Goal: Information Seeking & Learning: Learn about a topic

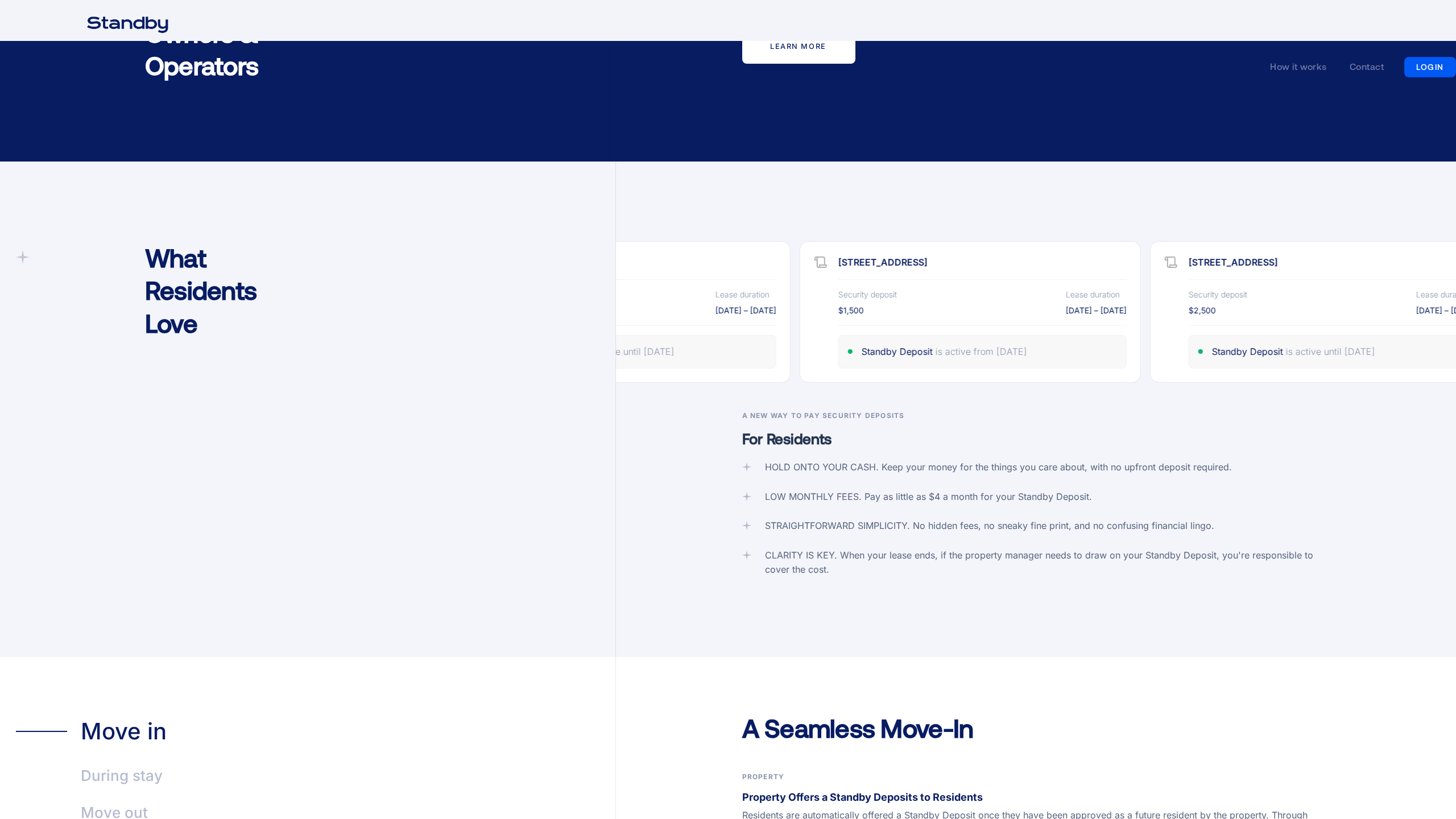
scroll to position [2724, 0]
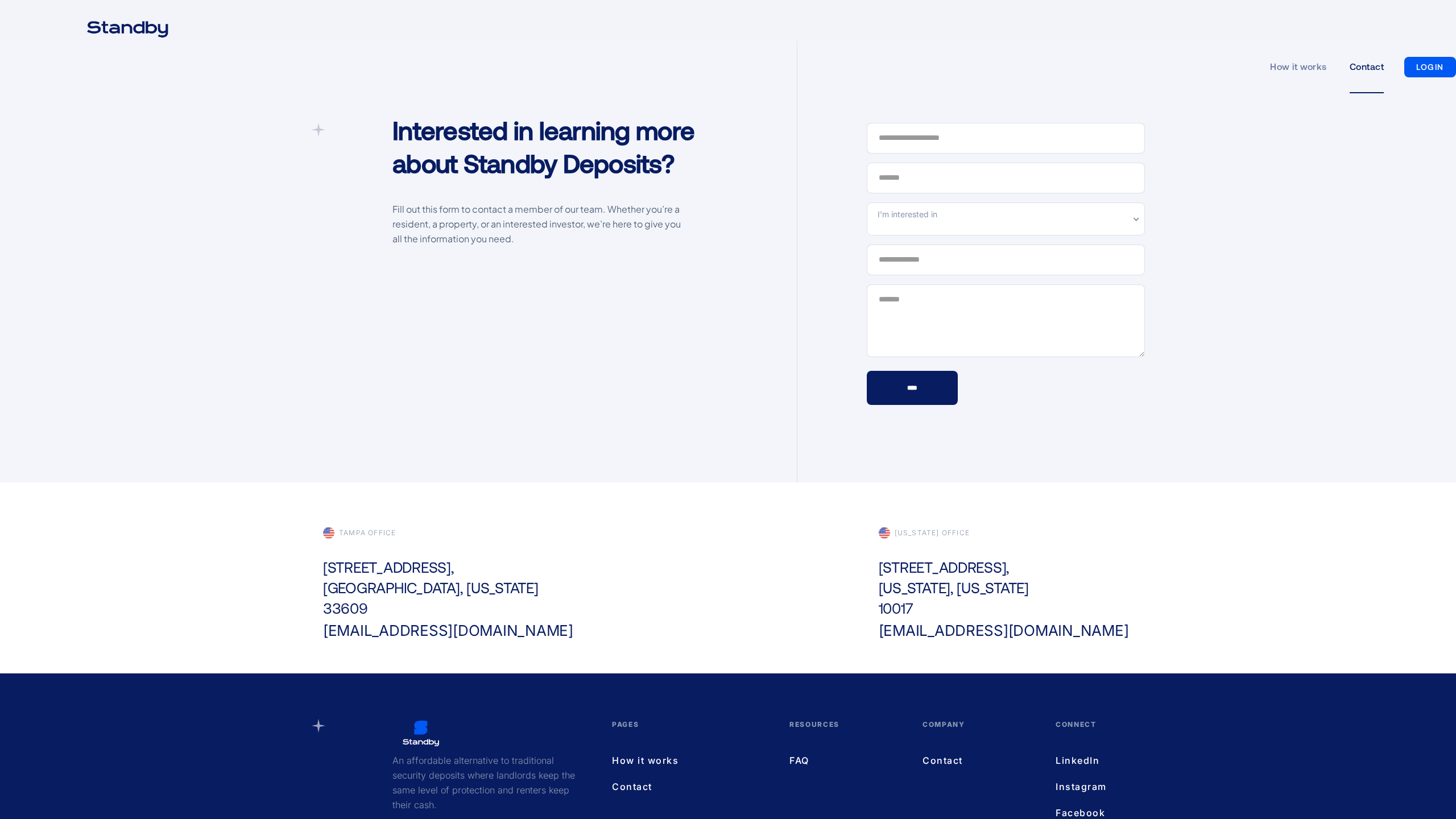
scroll to position [134, 0]
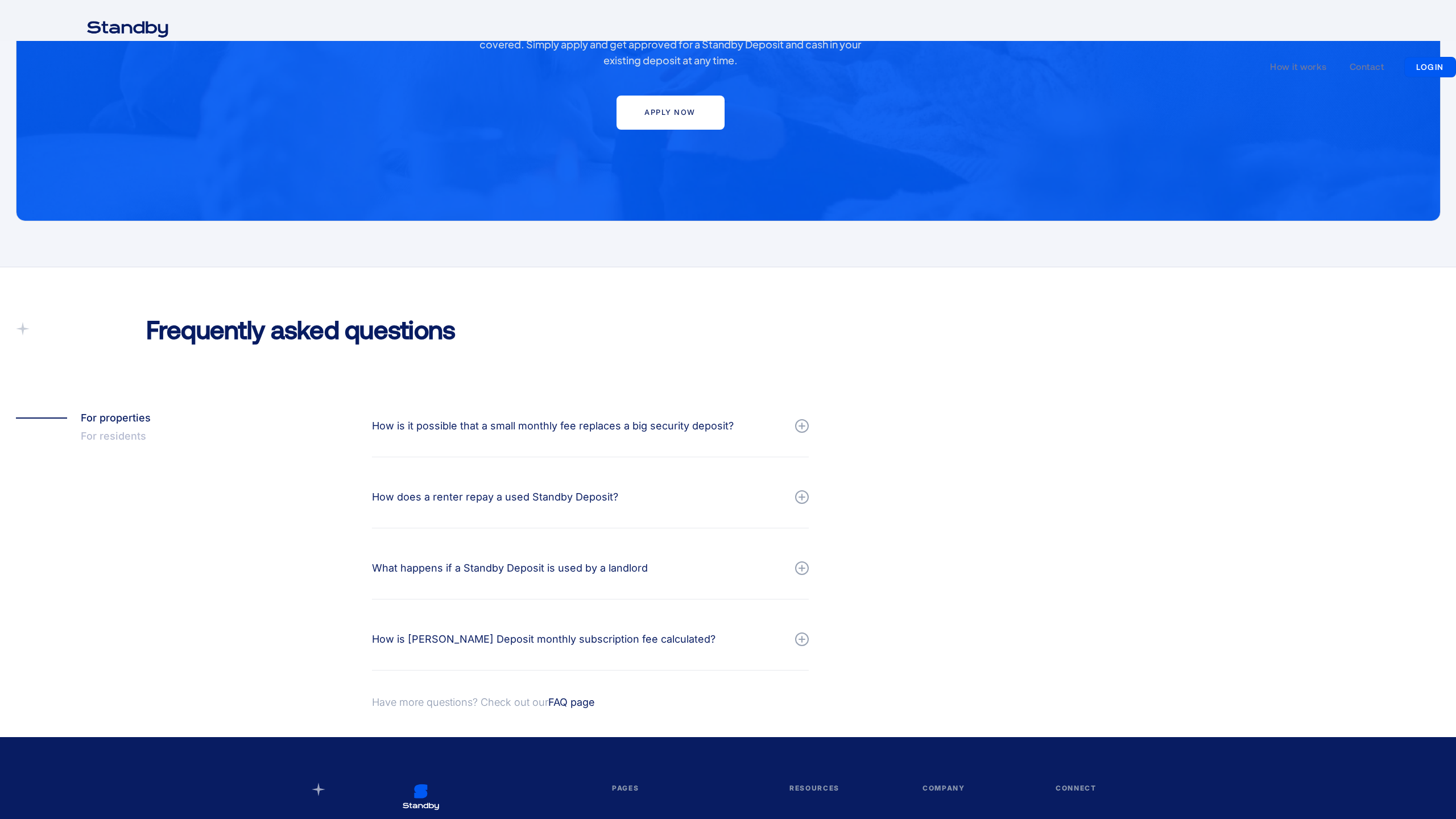
scroll to position [993, 0]
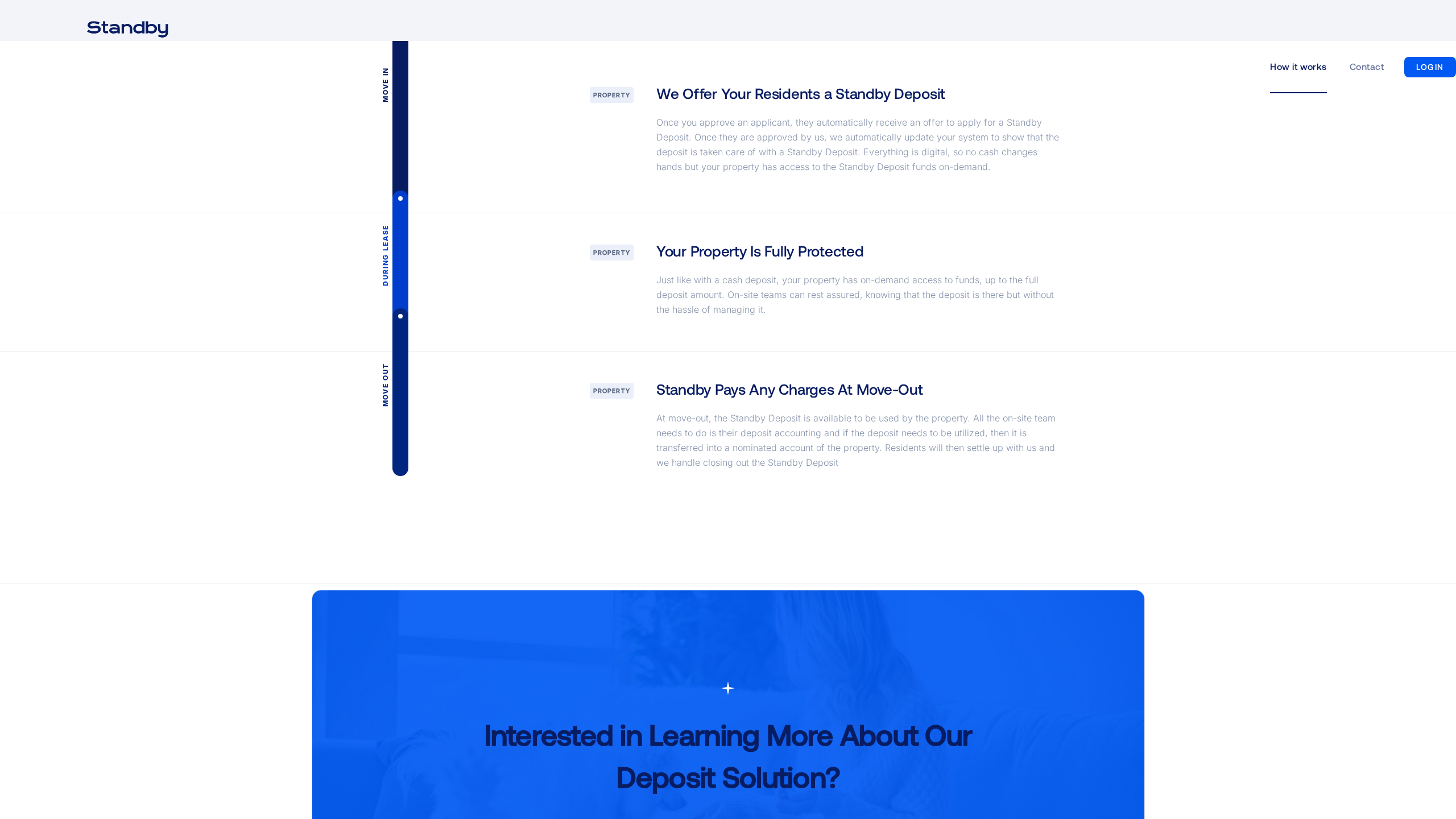
scroll to position [2304, 0]
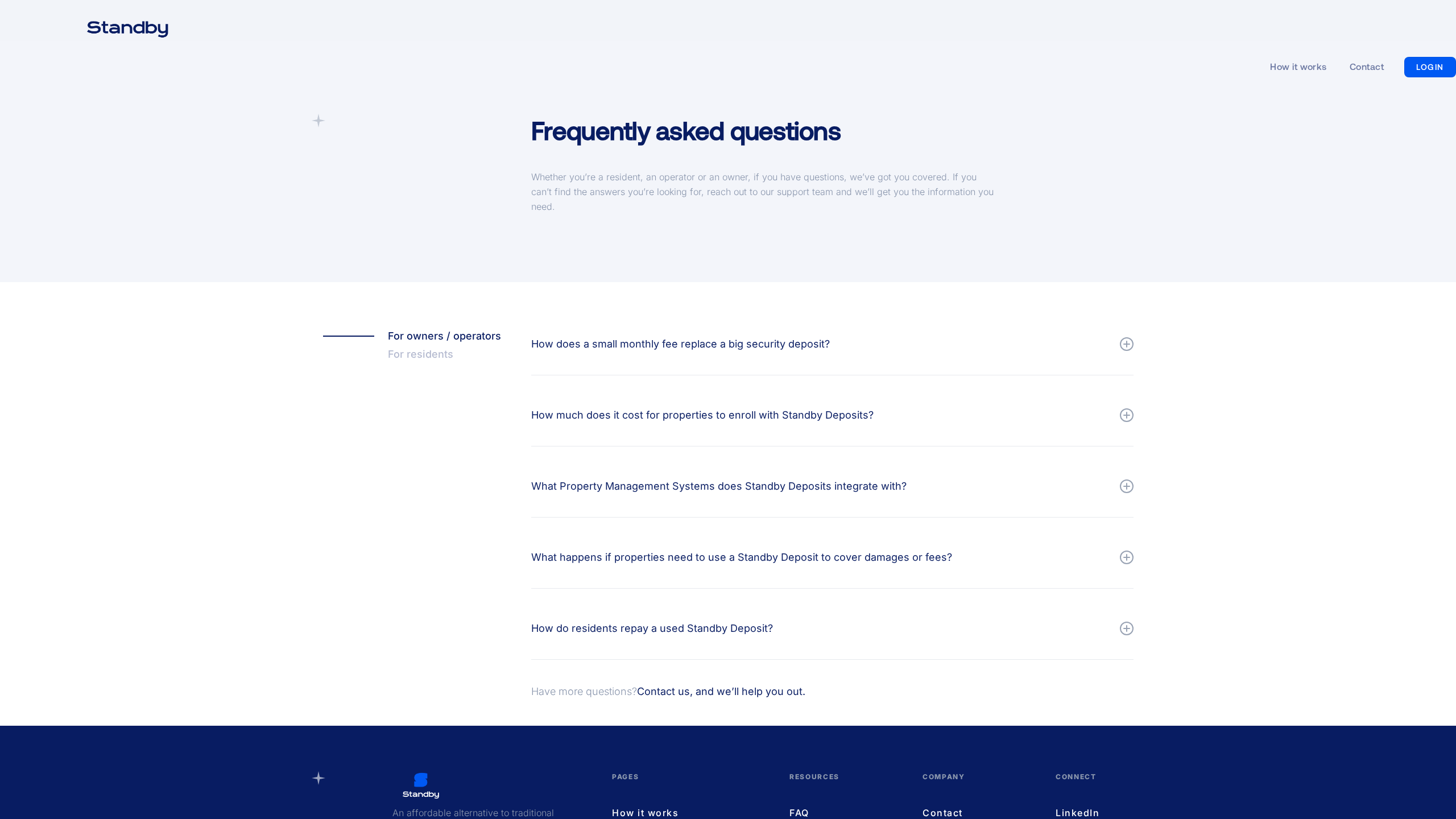
scroll to position [187, 0]
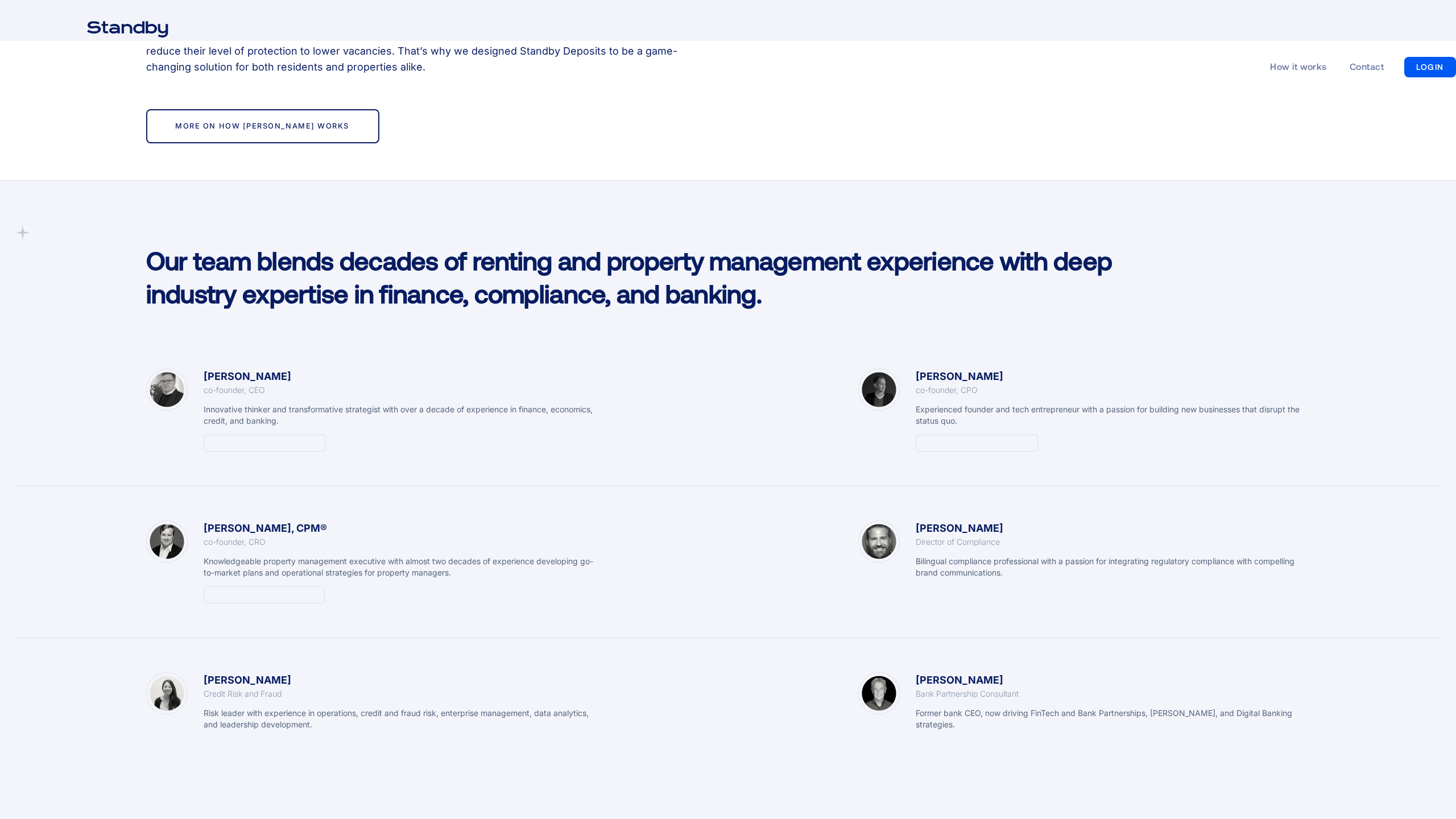
scroll to position [2304, 0]
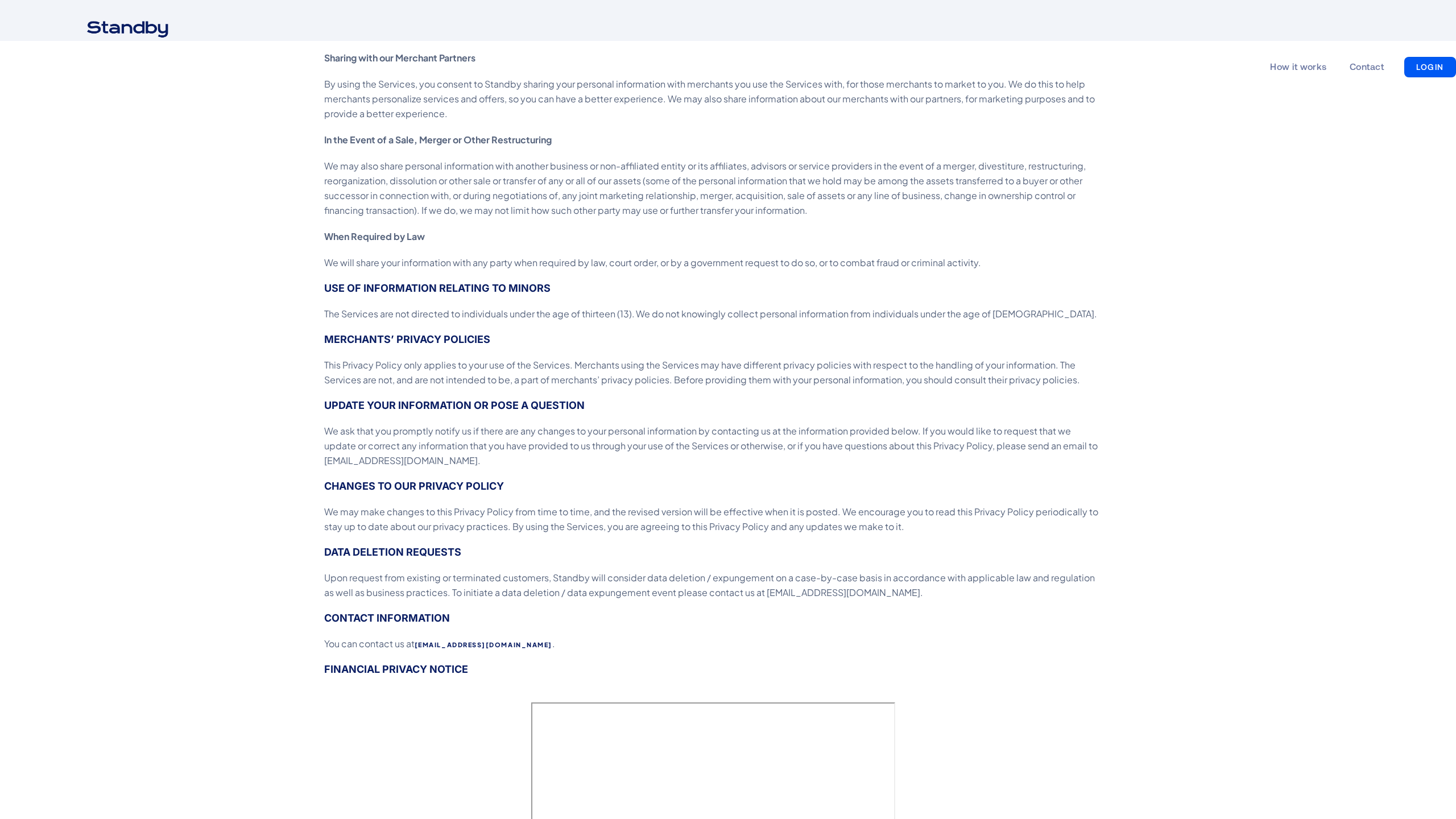
scroll to position [2002, 0]
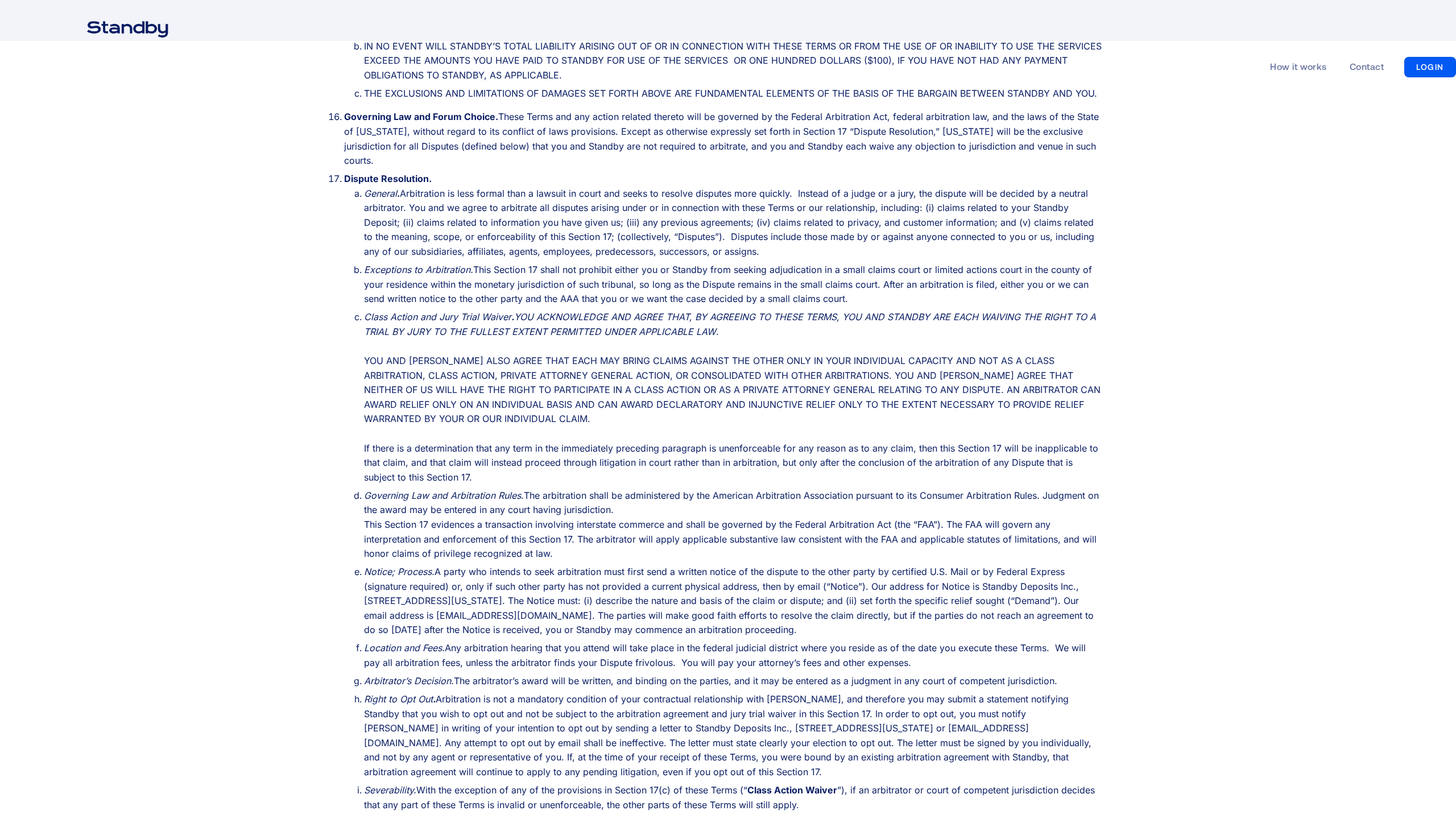
scroll to position [2749, 0]
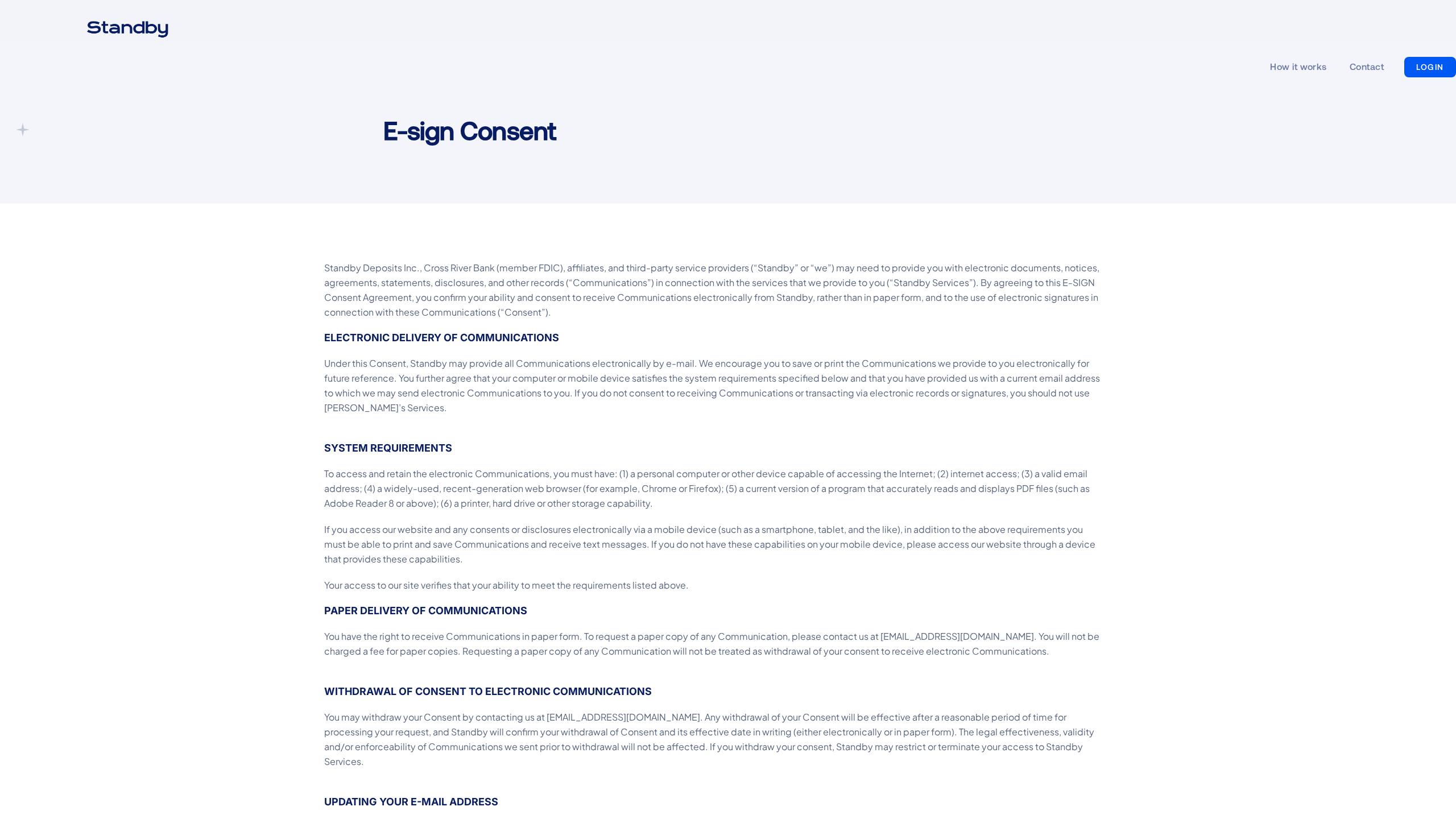
scroll to position [390, 0]
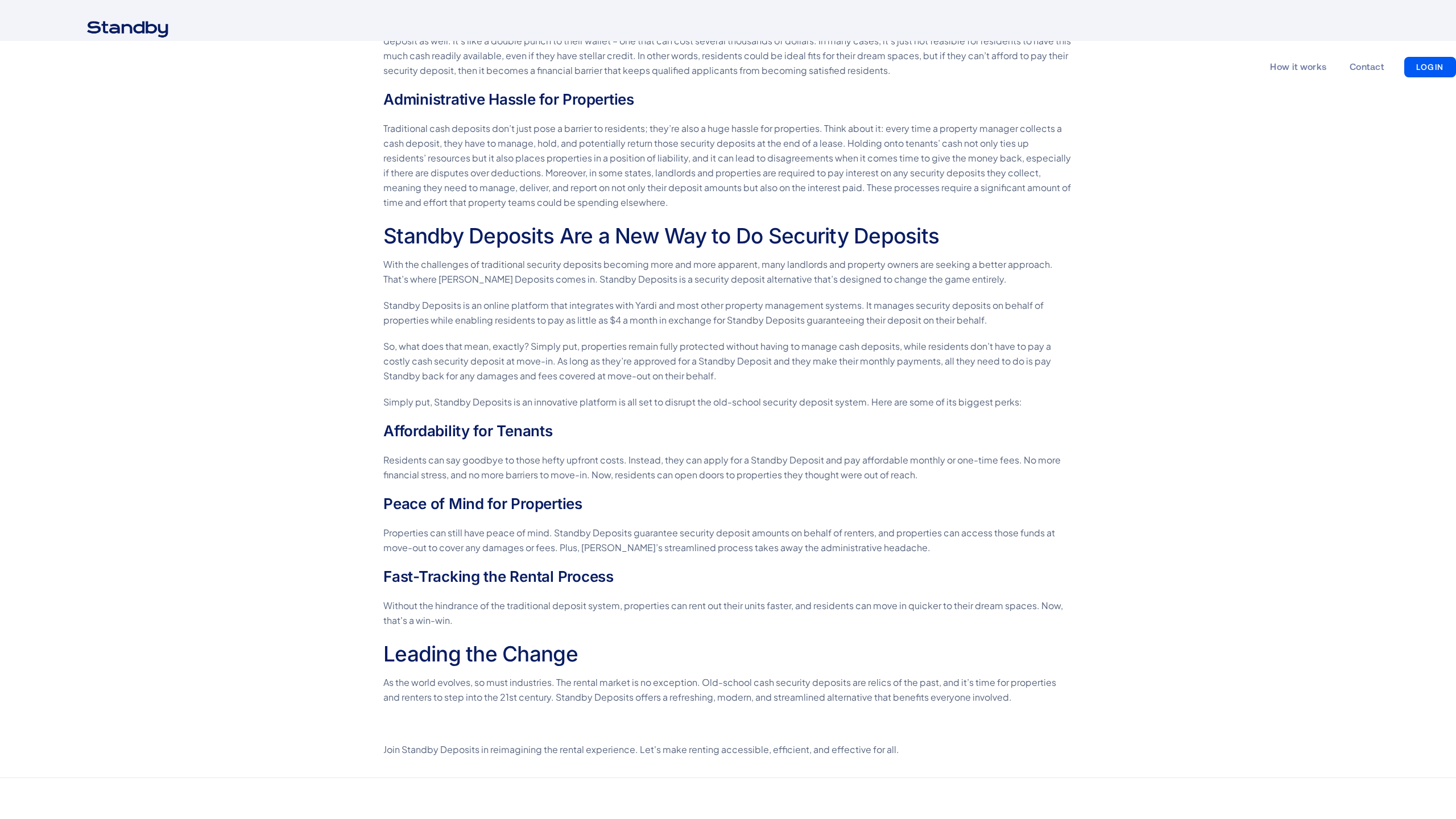
scroll to position [1365, 0]
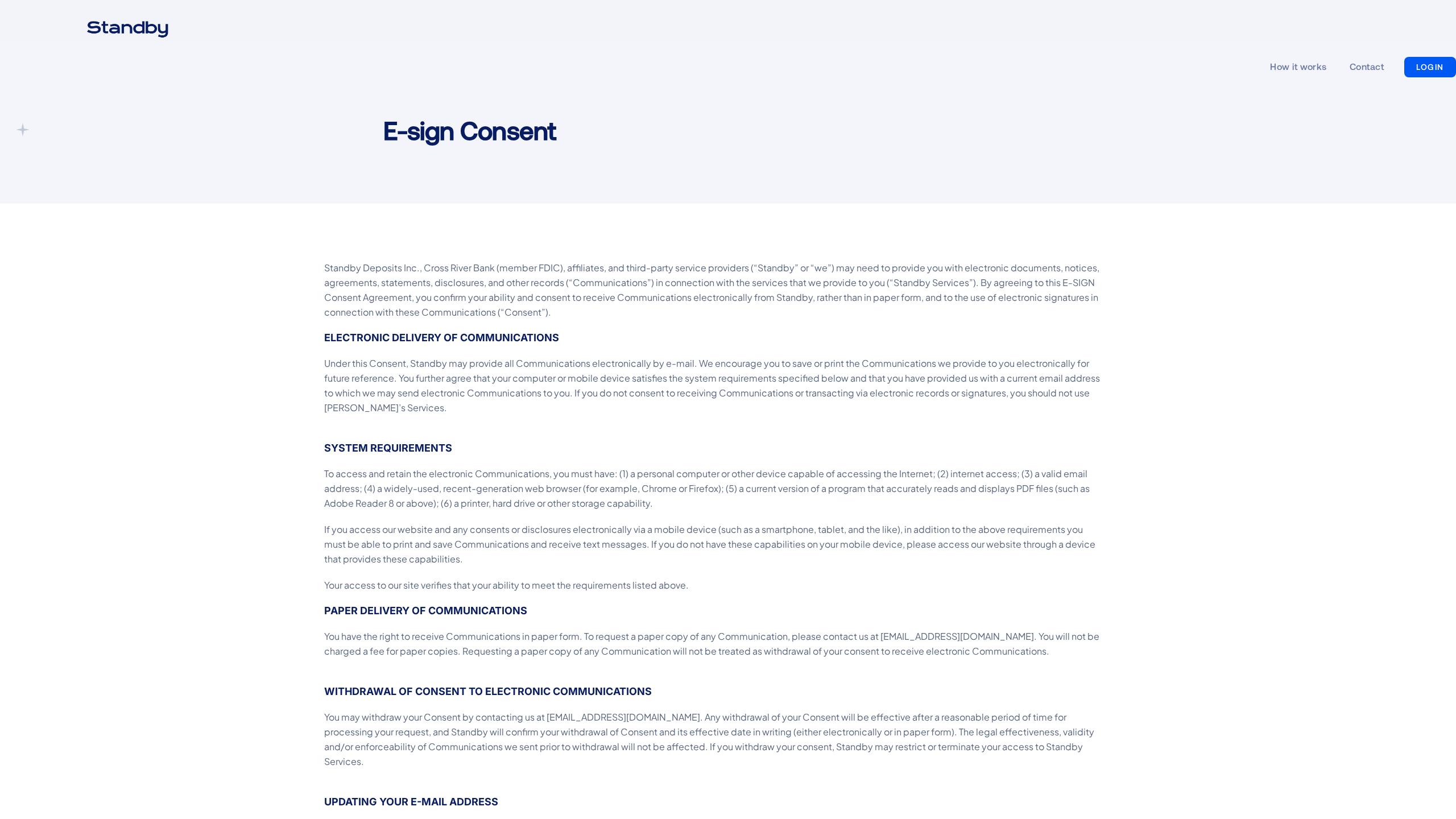
scroll to position [390, 0]
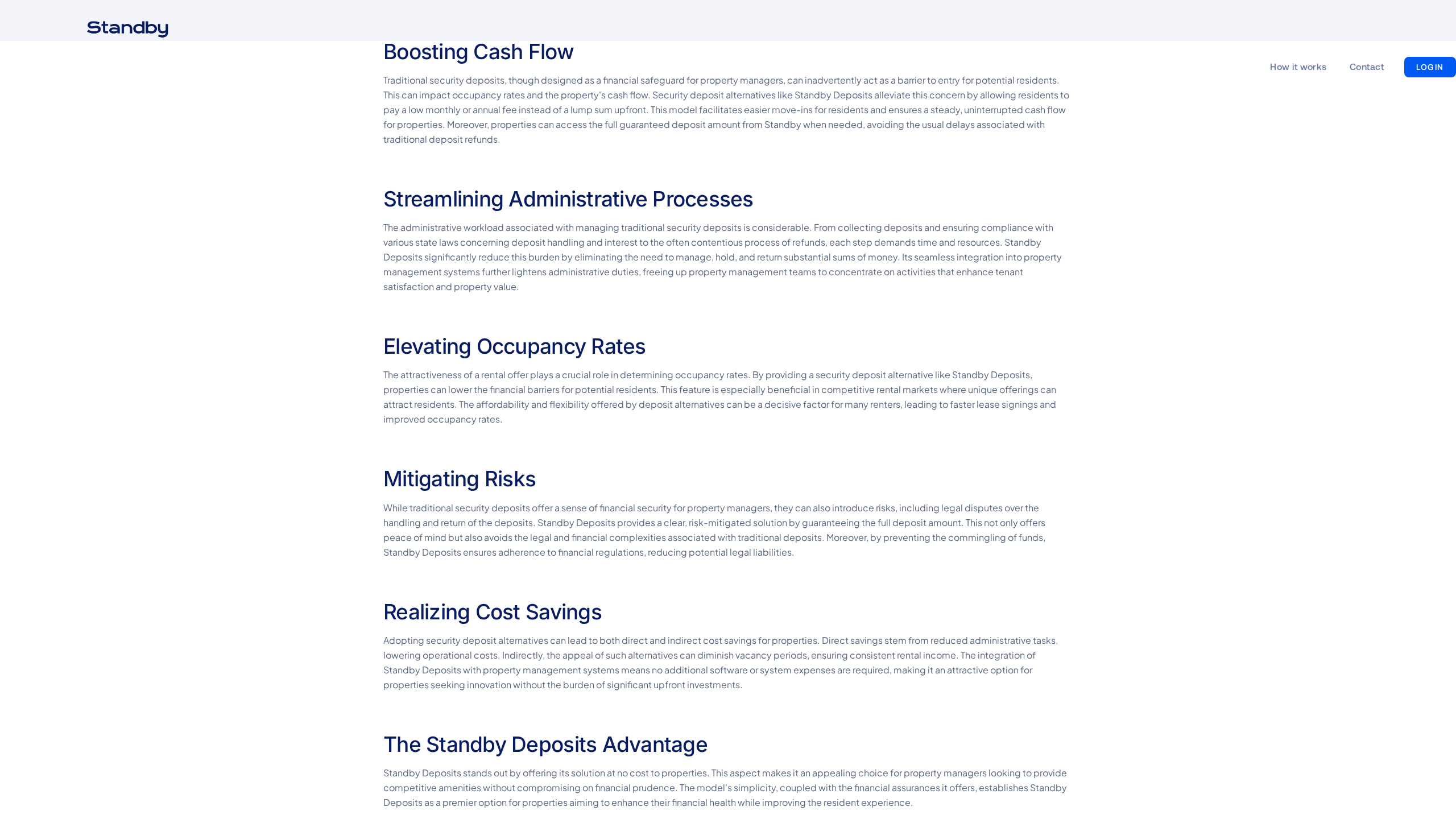
scroll to position [1505, 0]
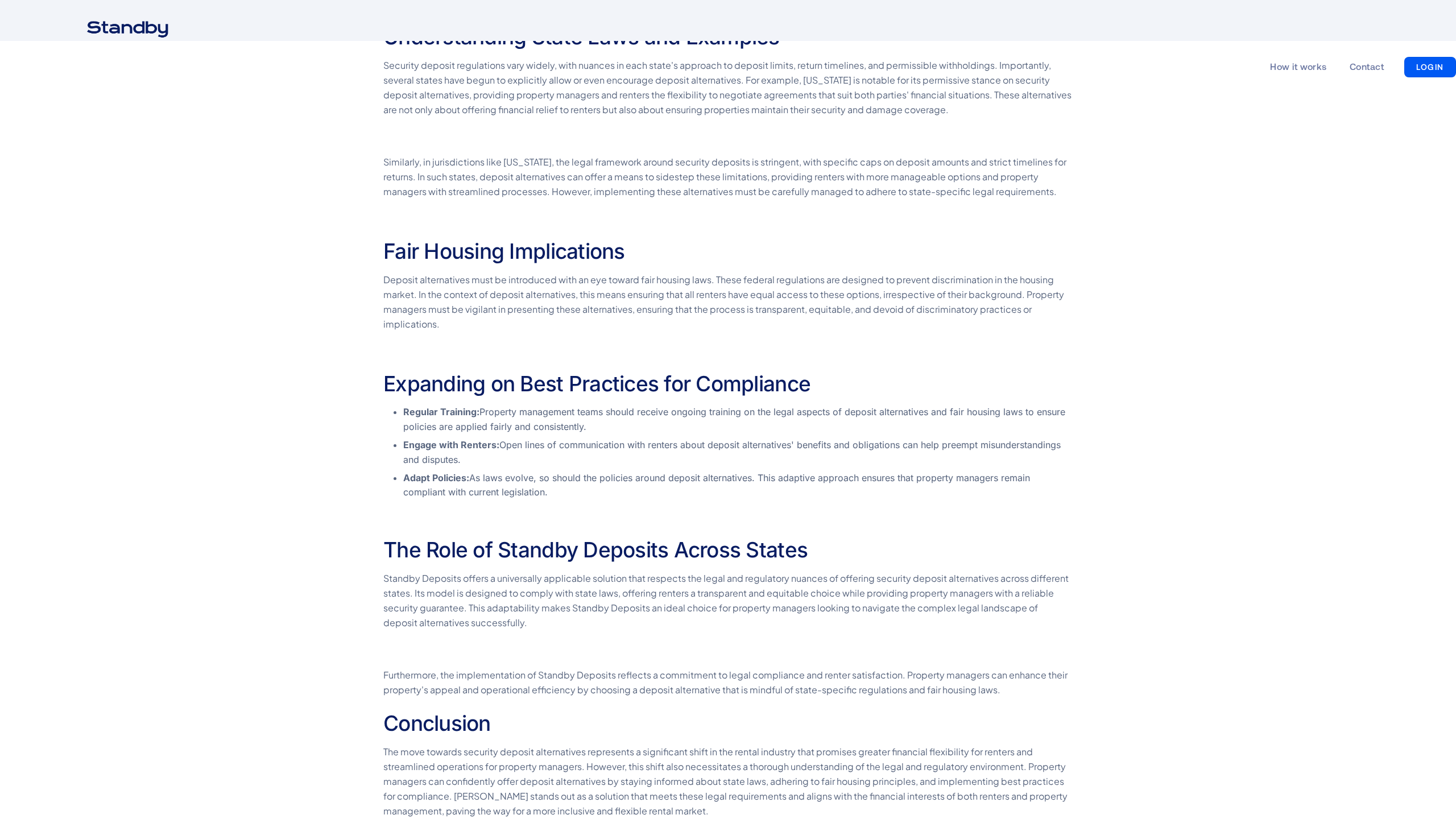
scroll to position [1299, 0]
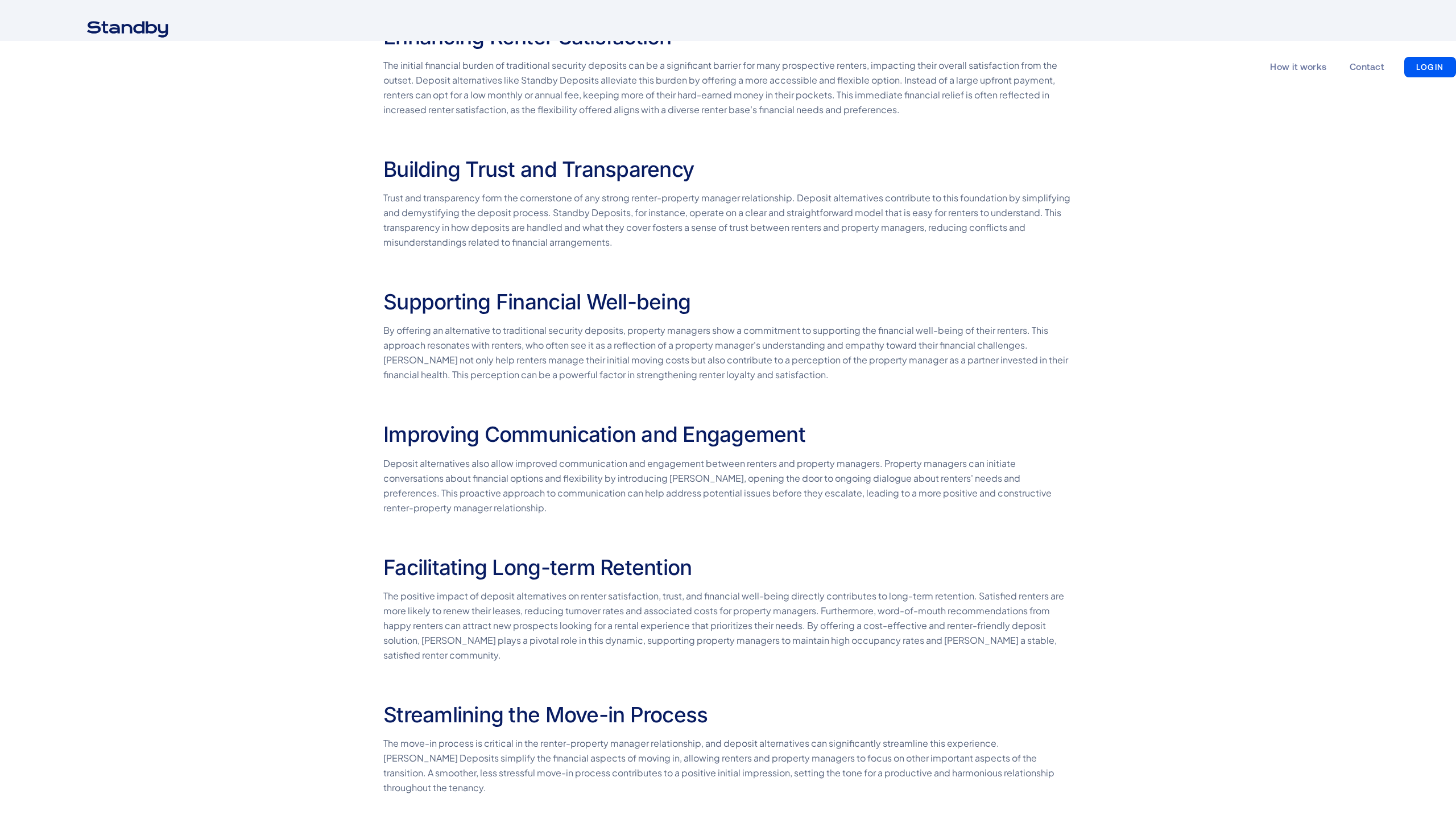
scroll to position [1541, 0]
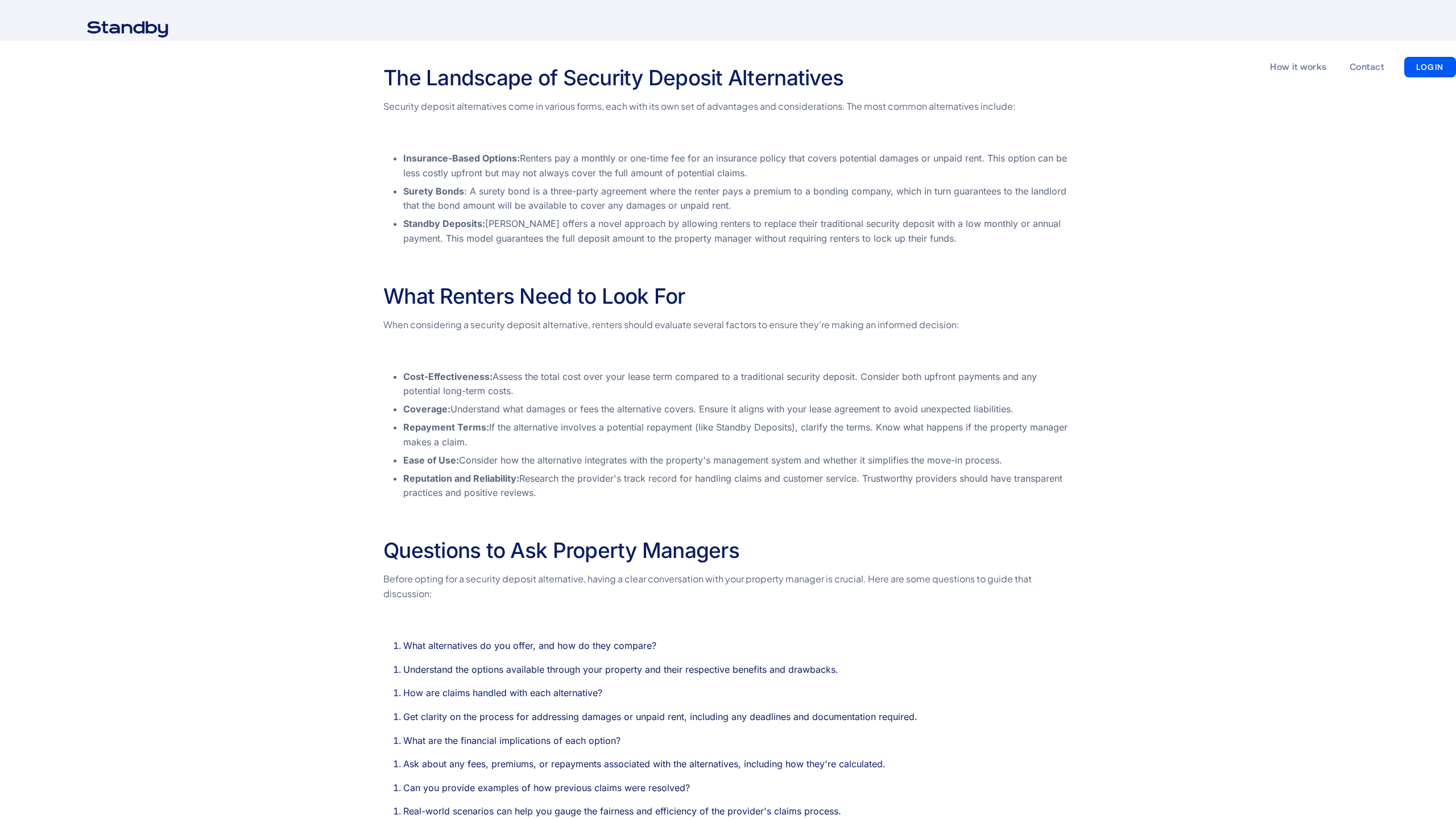
scroll to position [1550, 0]
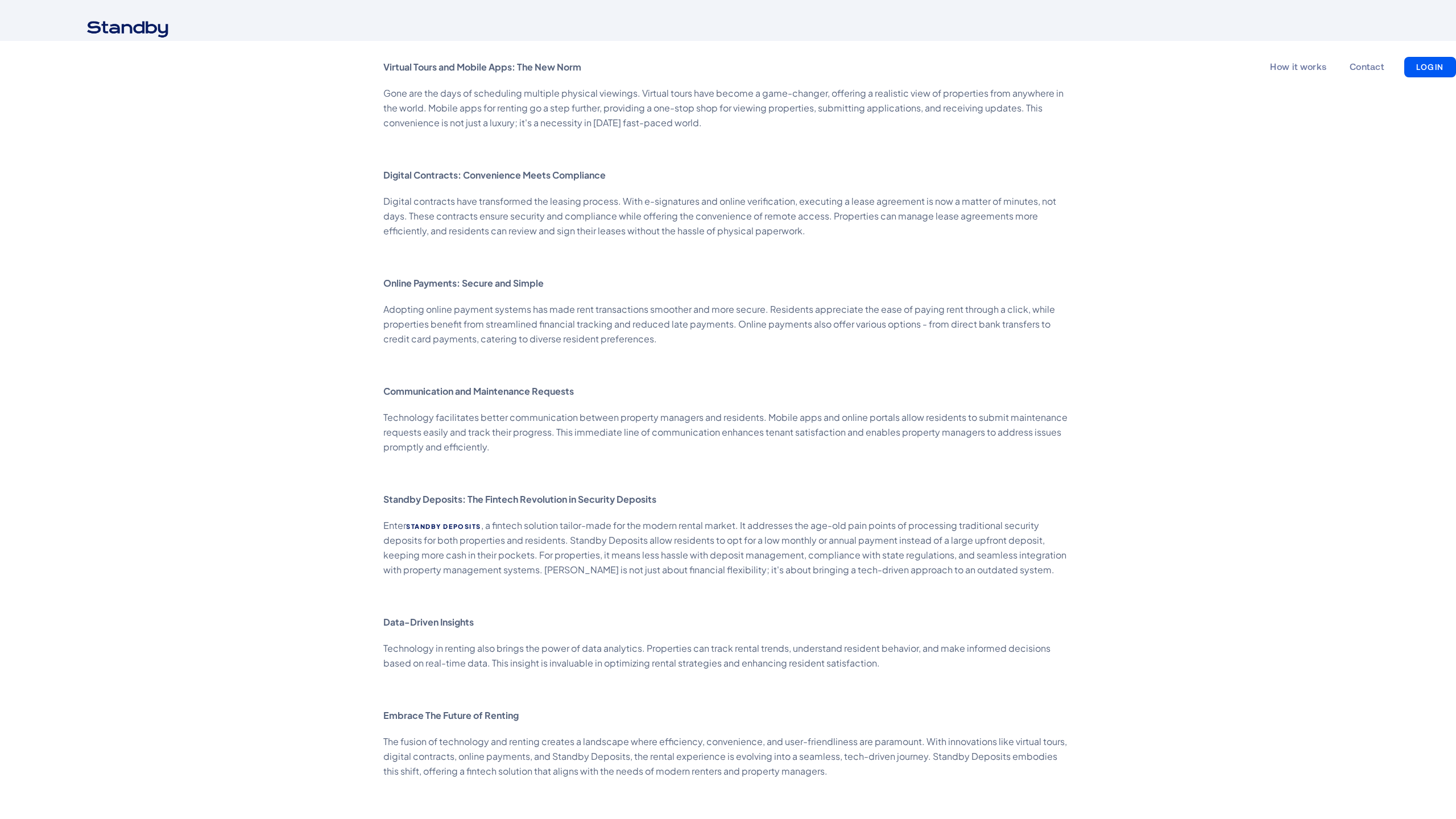
scroll to position [1423, 0]
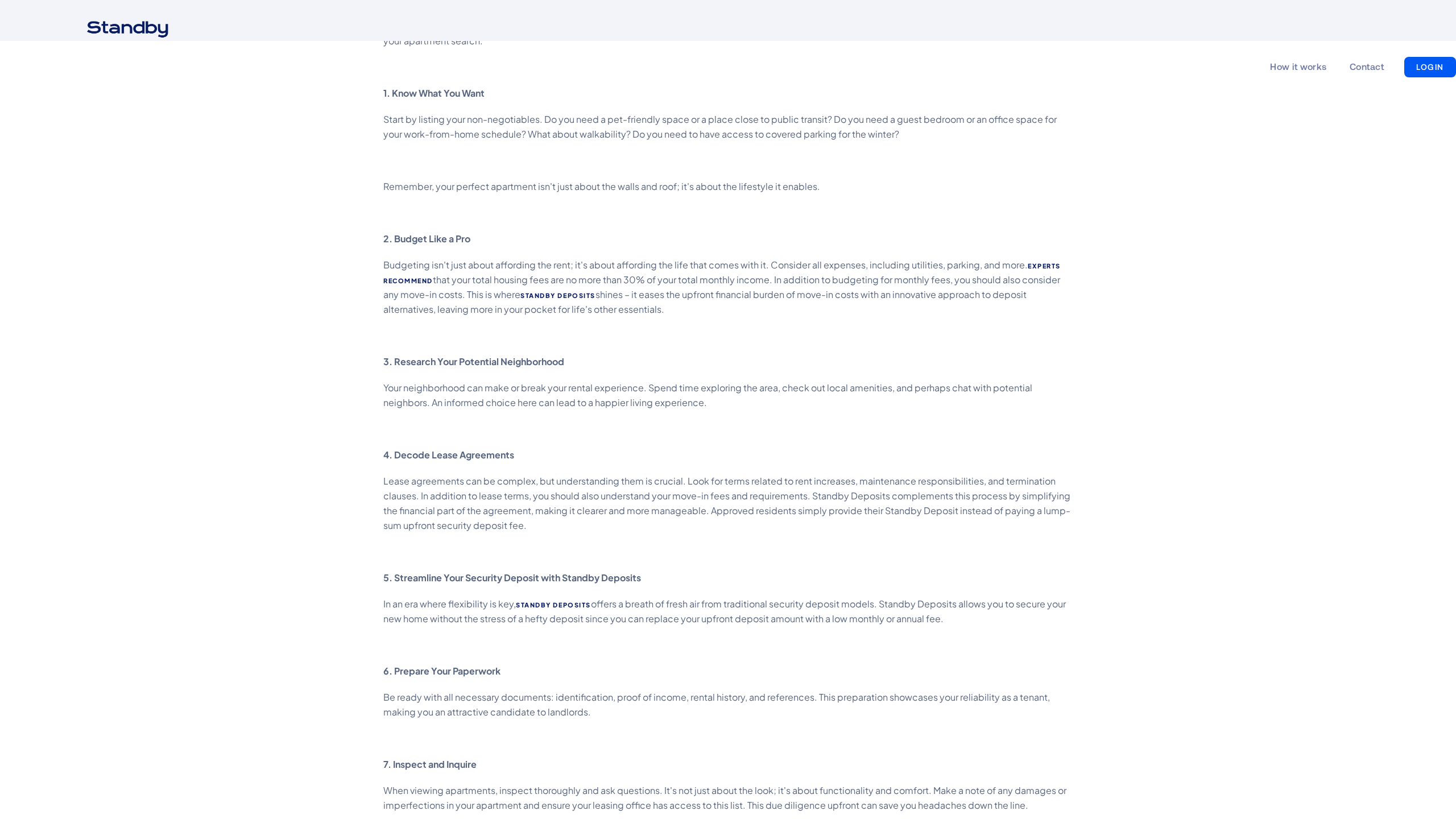
scroll to position [1547, 0]
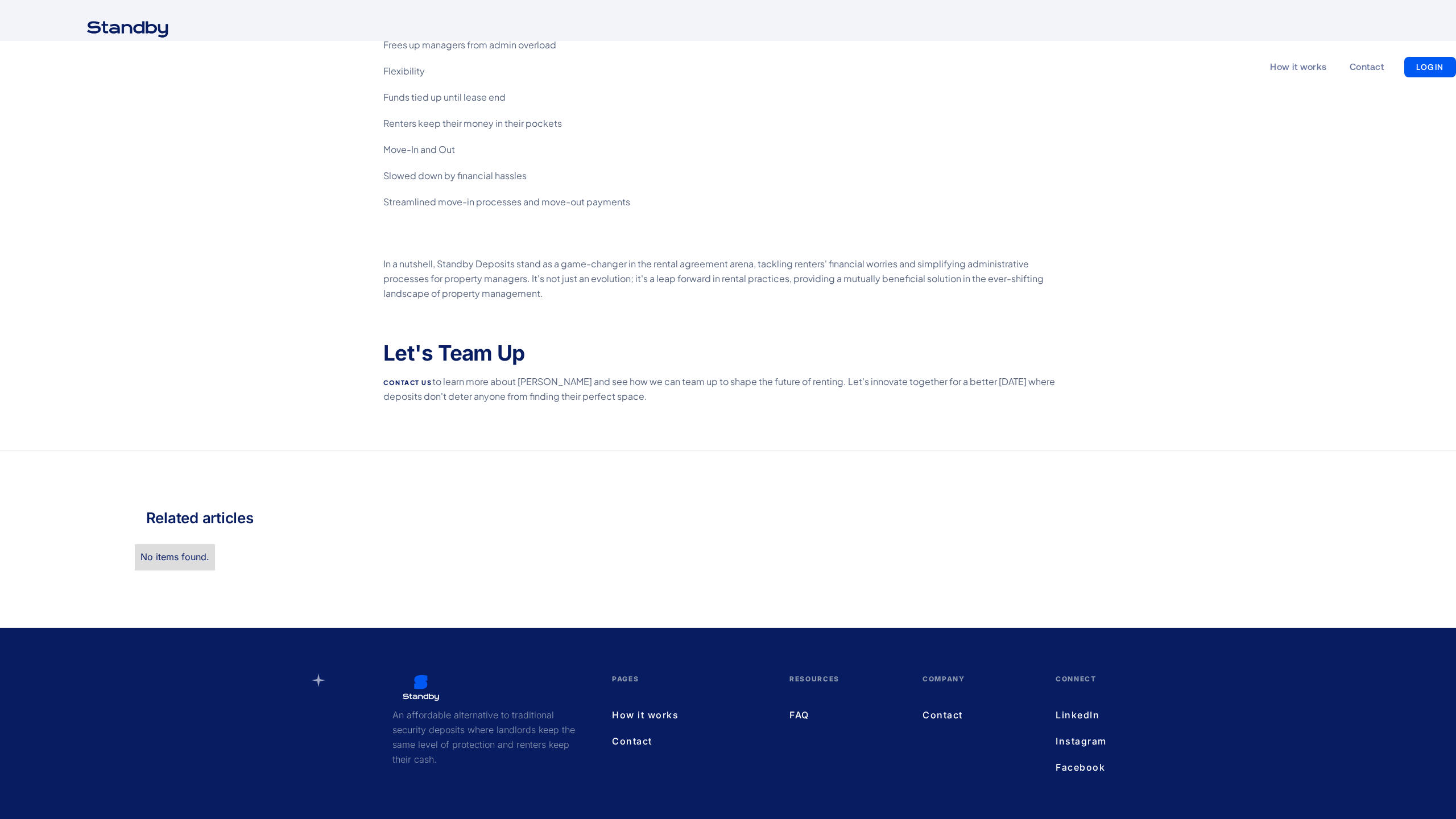
scroll to position [1639, 0]
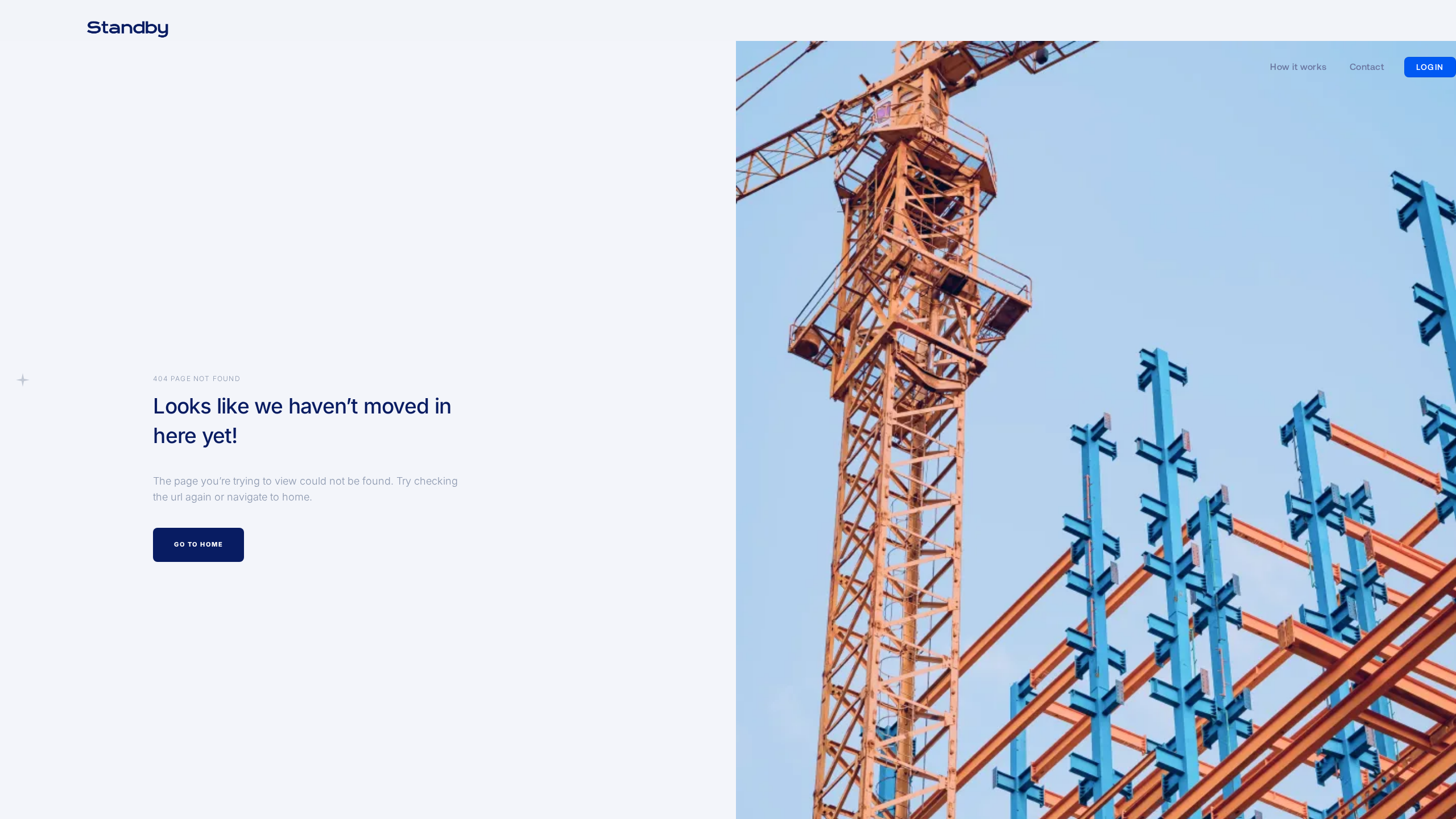
scroll to position [354, 0]
